Goal: Task Accomplishment & Management: Complete application form

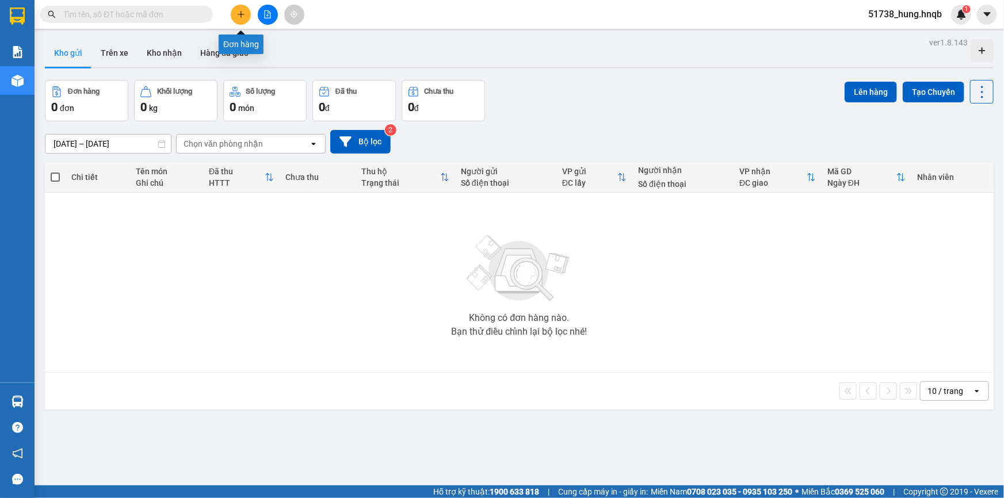
click at [232, 14] on button at bounding box center [241, 15] width 20 height 20
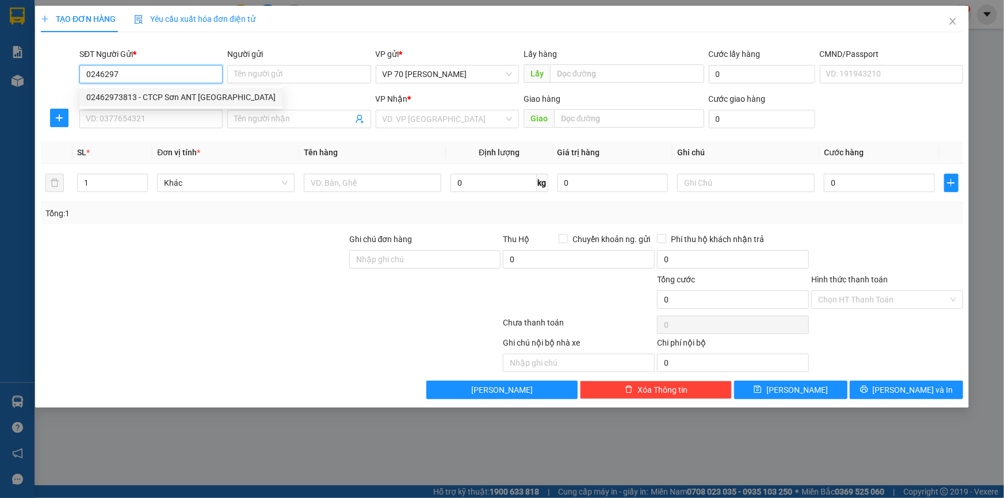
click at [154, 97] on div "02462973813 - CTCP Sơn ANT [GEOGRAPHIC_DATA]" at bounding box center [180, 97] width 189 height 13
type input "02462973813"
type input "CTCP Sơn ANT [GEOGRAPHIC_DATA]"
type input "VĂN PHÒNG"
type input "02462973813"
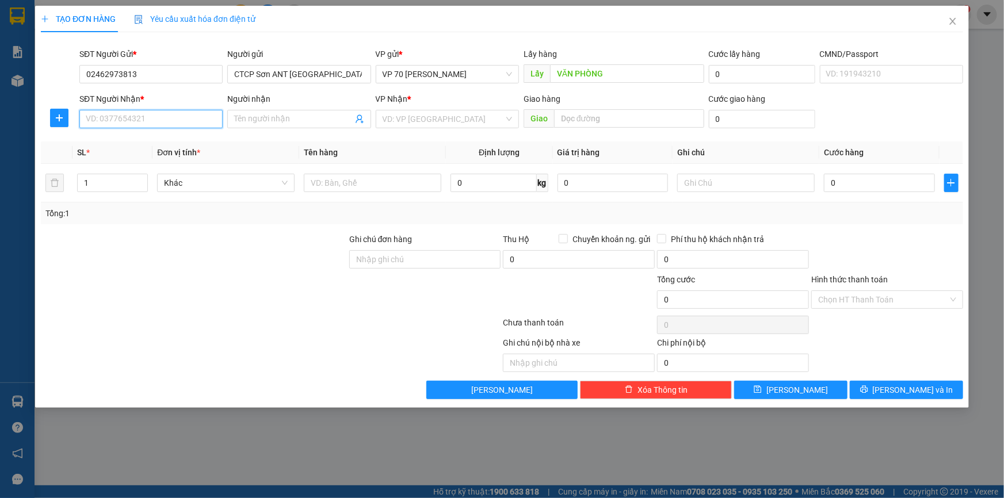
click at [178, 113] on input "SĐT Người Nhận *" at bounding box center [150, 119] width 143 height 18
click at [158, 143] on div "0981554530 - [PERSON_NAME]" at bounding box center [150, 142] width 129 height 13
type input "0981554530"
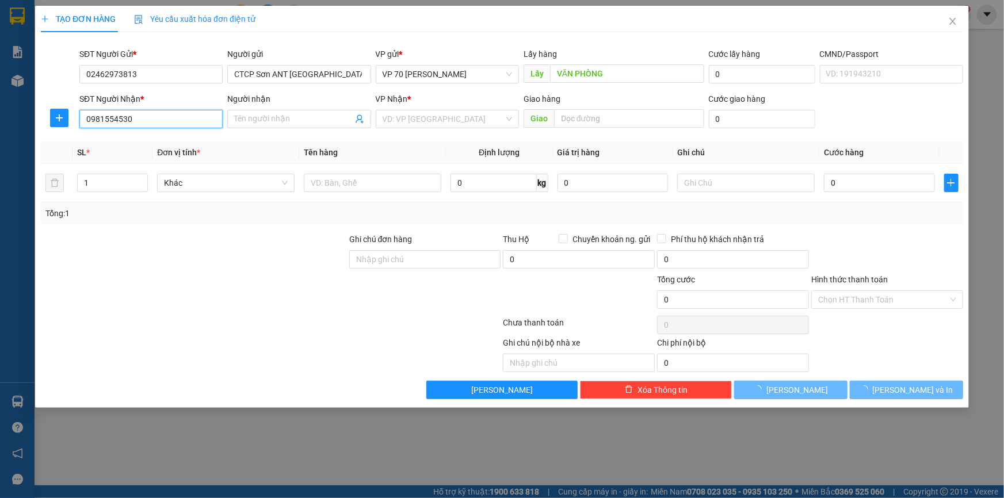
type input "[PERSON_NAME]"
type input "PHÙ [PERSON_NAME]"
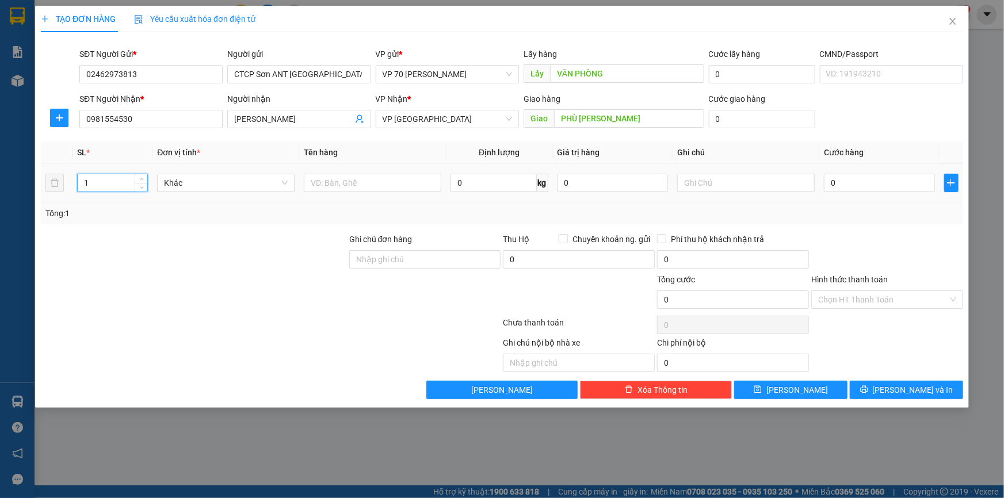
click at [104, 178] on input "1" at bounding box center [113, 182] width 70 height 17
drag, startPoint x: 103, startPoint y: 178, endPoint x: 251, endPoint y: 159, distance: 149.0
click at [251, 159] on th "Đơn vị tính *" at bounding box center [225, 152] width 147 height 22
click at [102, 175] on input "number" at bounding box center [113, 182] width 70 height 17
type input "4"
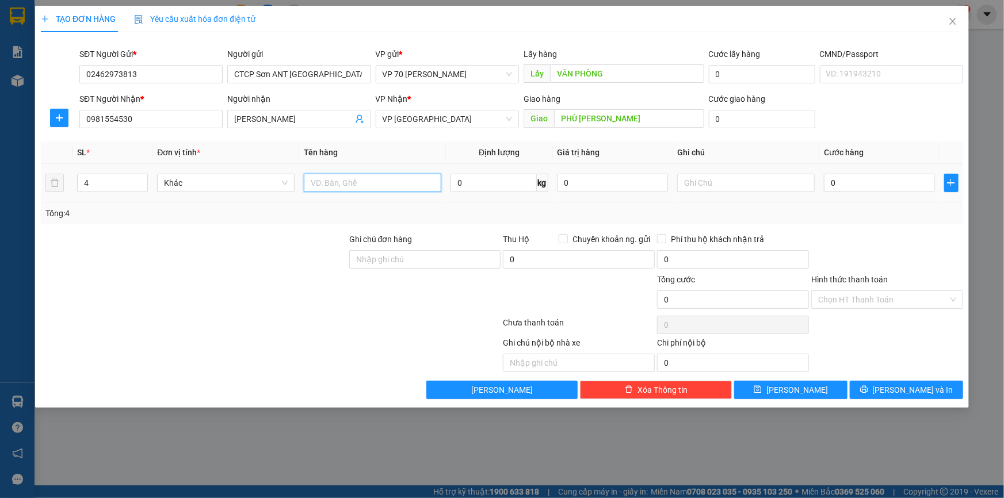
click at [318, 179] on input "text" at bounding box center [372, 183] width 137 height 18
click at [110, 182] on input "4" at bounding box center [113, 182] width 70 height 17
type input "6"
click at [346, 187] on input "text" at bounding box center [372, 183] width 137 height 18
type input "7"
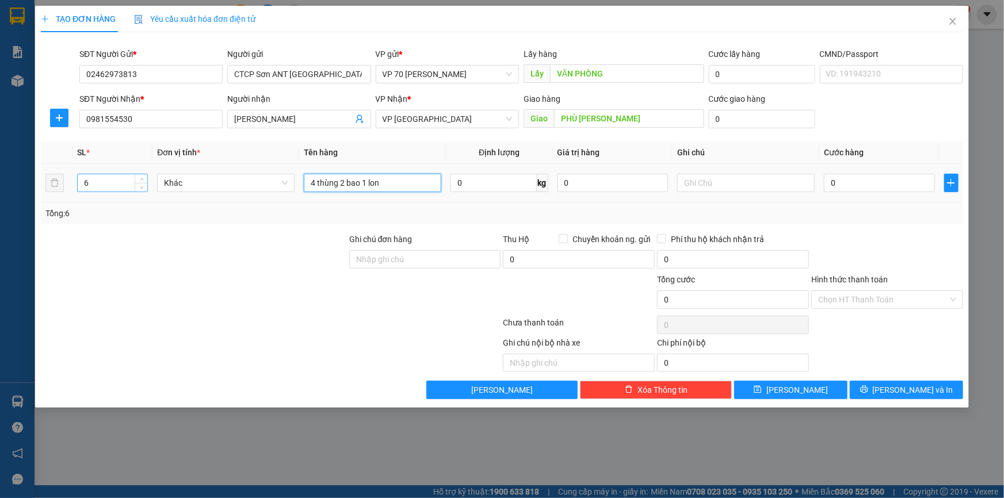
type input "4 thùng 2 bao 1 lon"
click at [111, 181] on input "6" at bounding box center [113, 182] width 70 height 17
type input "7"
click at [863, 172] on div "0" at bounding box center [879, 182] width 111 height 23
click at [863, 177] on input "0" at bounding box center [879, 183] width 111 height 18
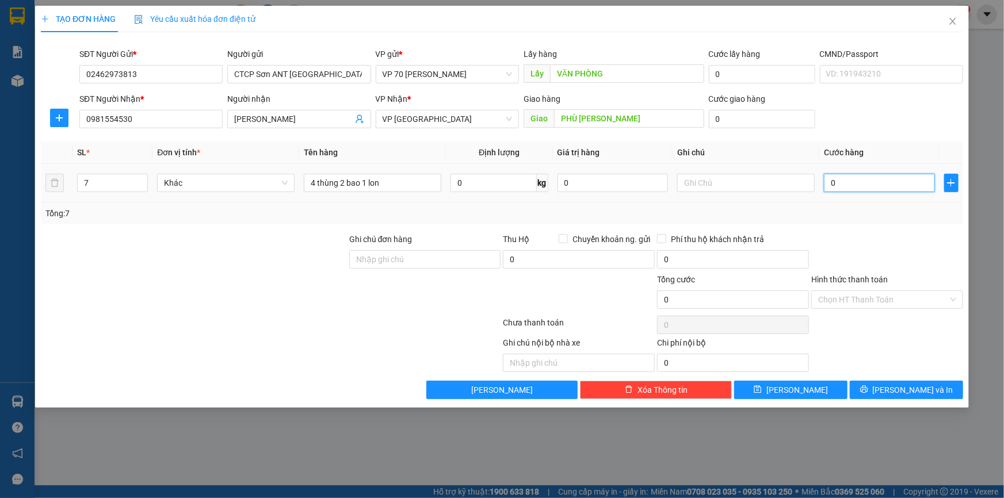
type input "2"
type input "24"
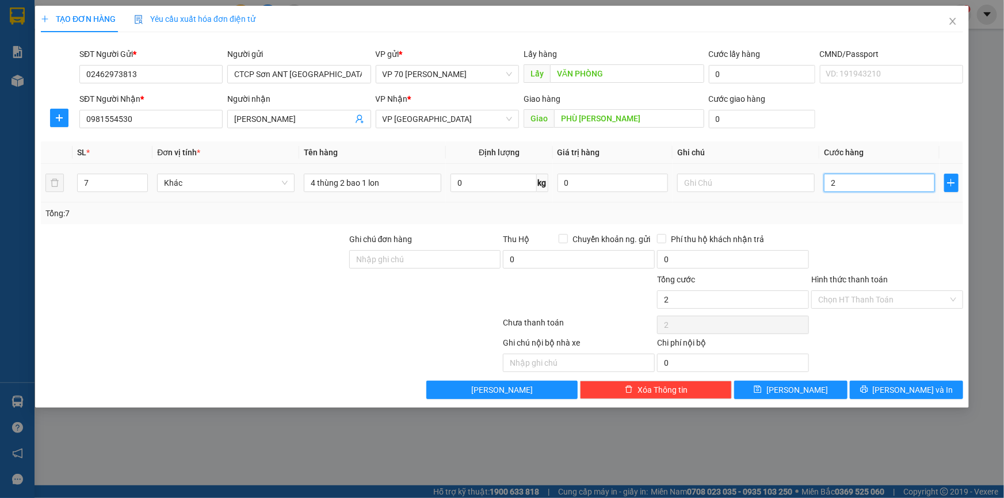
type input "24"
type input "240"
type input "2.400"
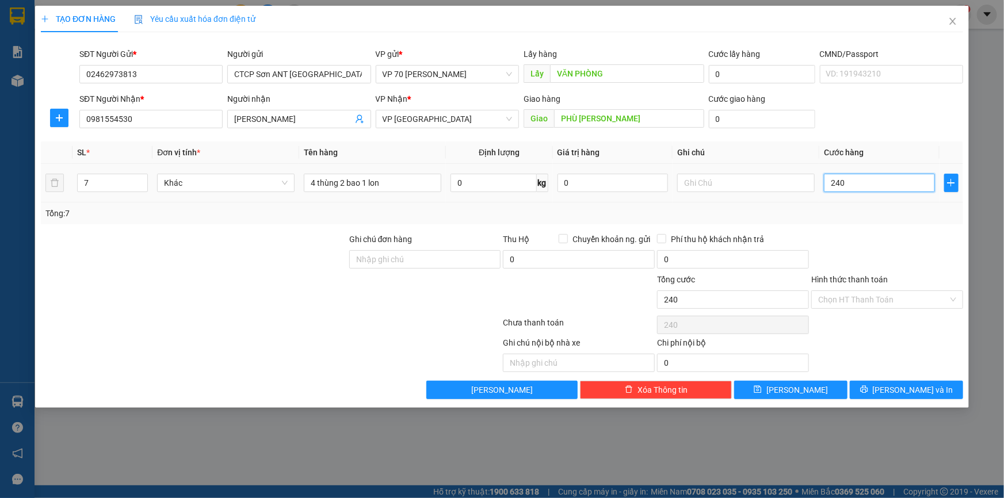
type input "2.400"
type input "24.000"
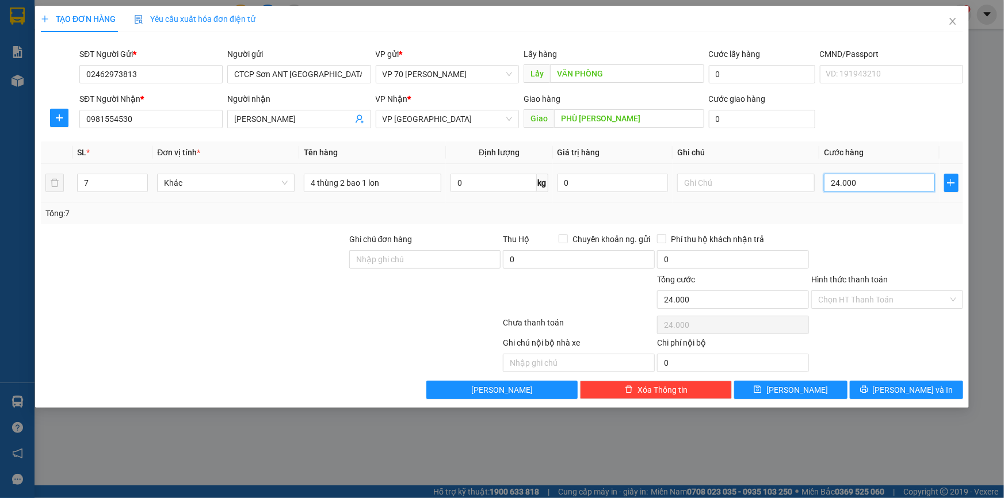
type input "240.000"
click at [604, 369] on input "text" at bounding box center [579, 363] width 152 height 18
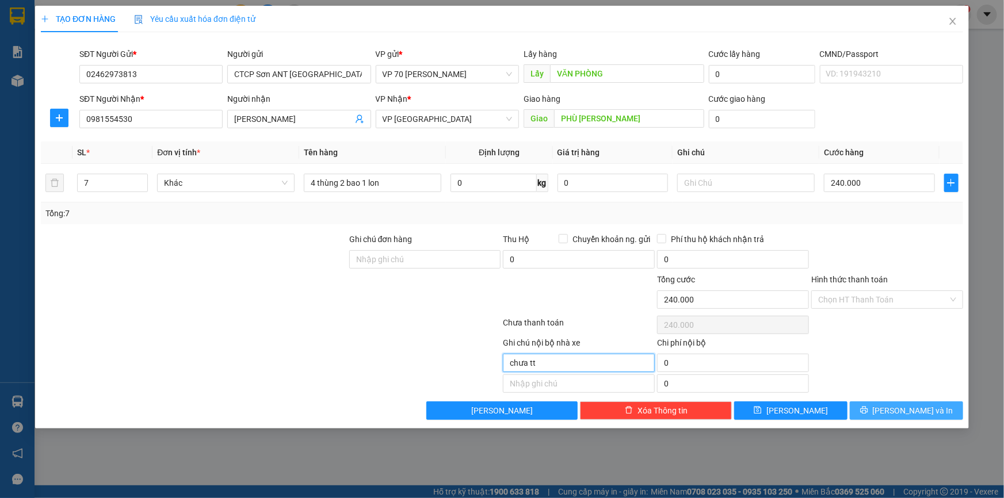
type input "chưa tt"
click at [916, 415] on span "[PERSON_NAME] và In" at bounding box center [913, 410] width 81 height 13
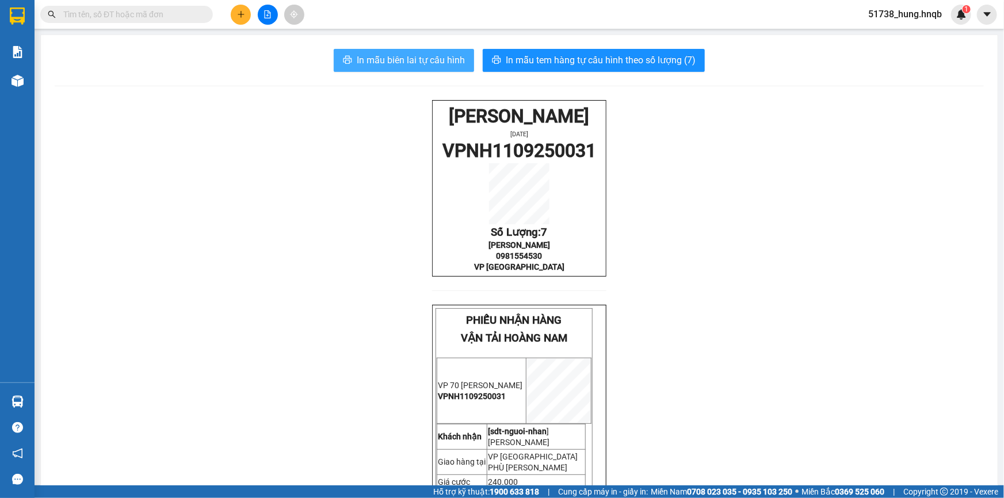
click at [430, 63] on span "In mẫu biên lai tự cấu hình" at bounding box center [411, 60] width 108 height 14
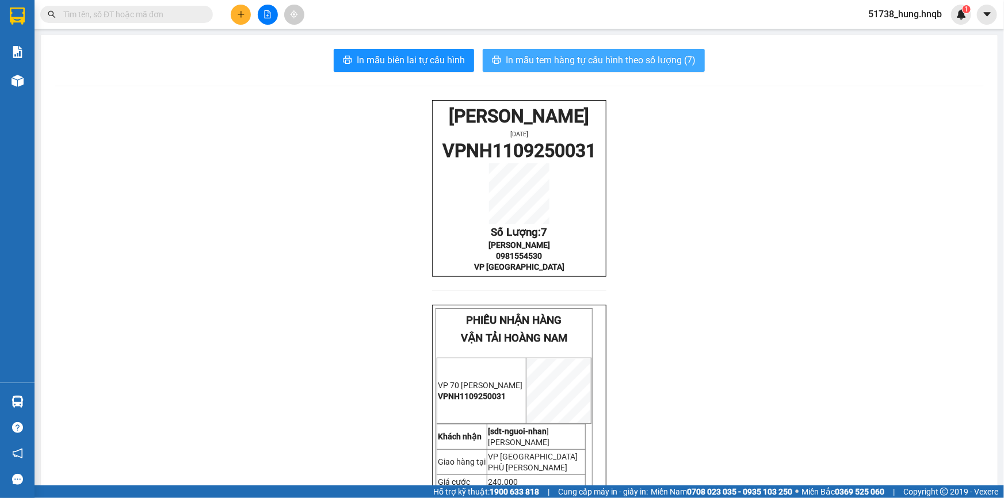
click at [539, 58] on span "In mẫu tem hàng tự cấu hình theo số lượng (7)" at bounding box center [601, 60] width 190 height 14
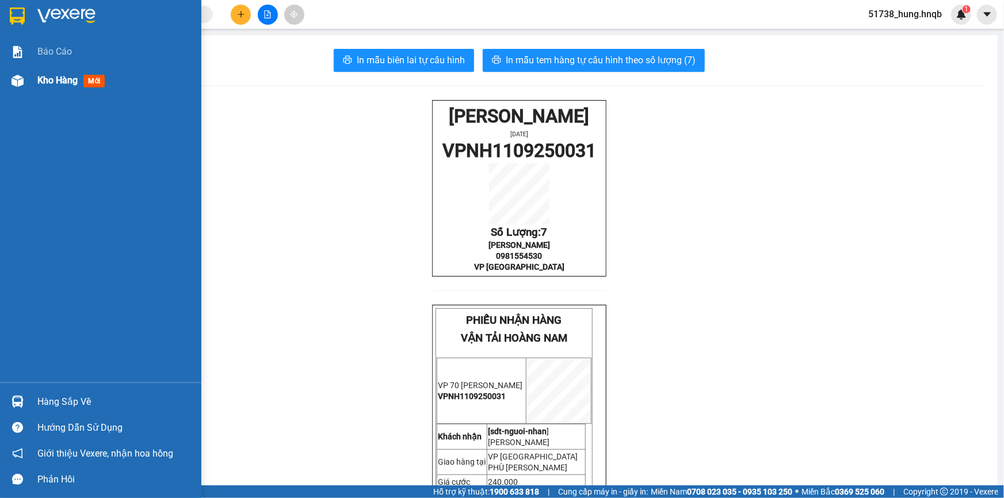
click at [22, 78] on img at bounding box center [18, 81] width 12 height 12
